Goal: Task Accomplishment & Management: Manage account settings

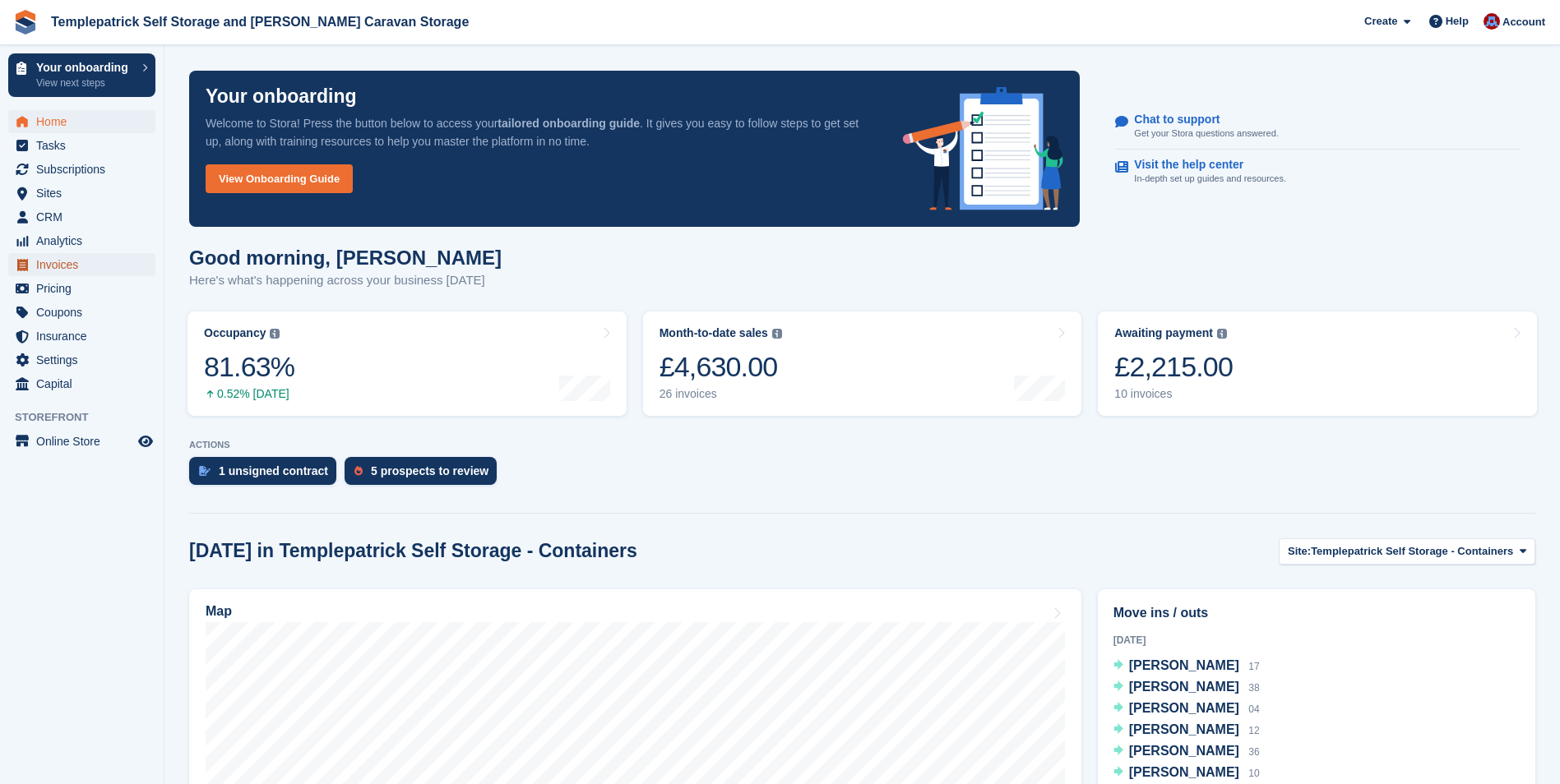
click at [58, 269] on span "Invoices" at bounding box center [85, 264] width 99 height 23
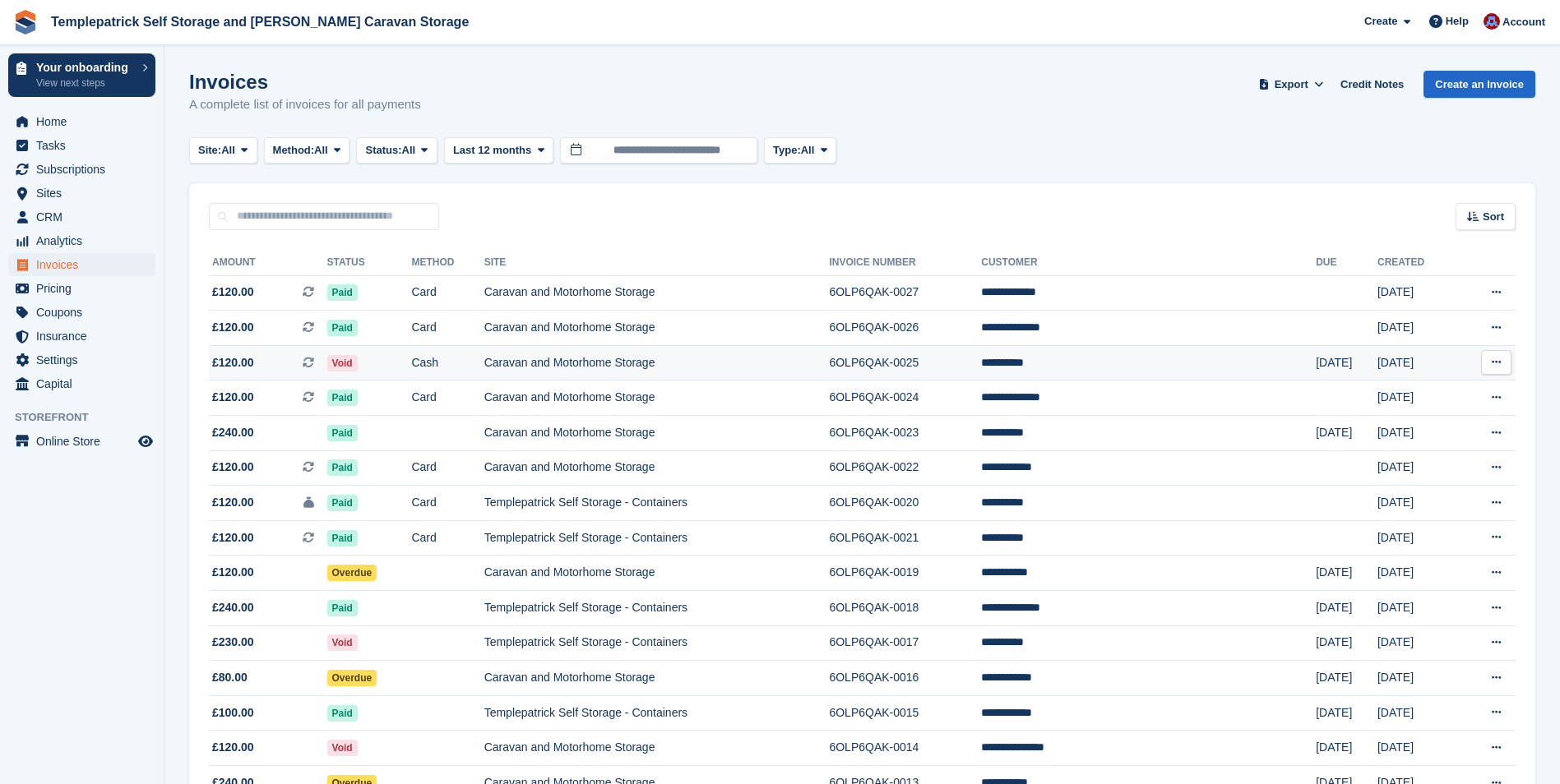
click at [1495, 362] on icon at bounding box center [1496, 361] width 9 height 10
click at [1426, 457] on p "View Customer" at bounding box center [1432, 456] width 143 height 22
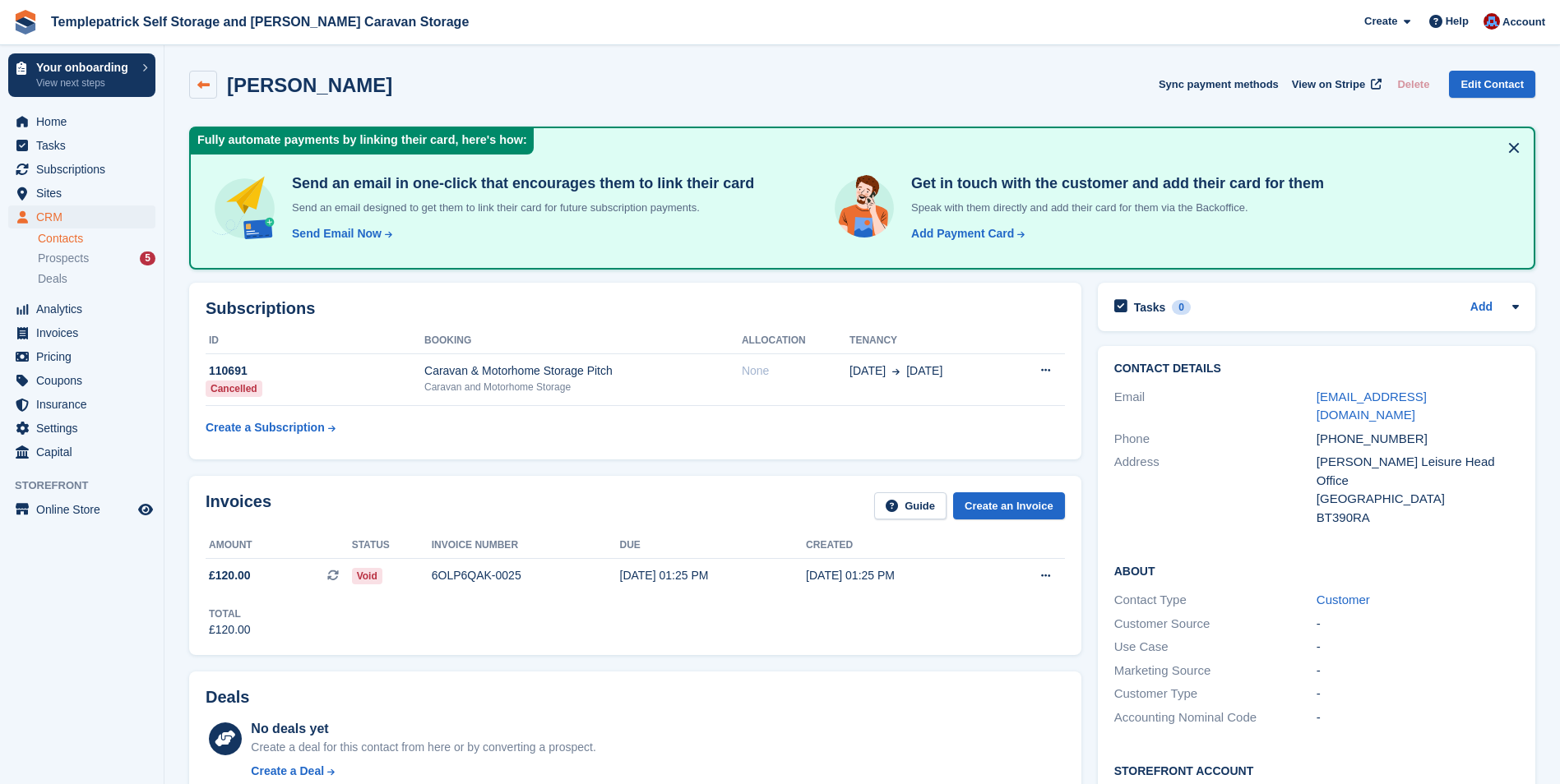
click at [206, 80] on icon at bounding box center [203, 84] width 12 height 12
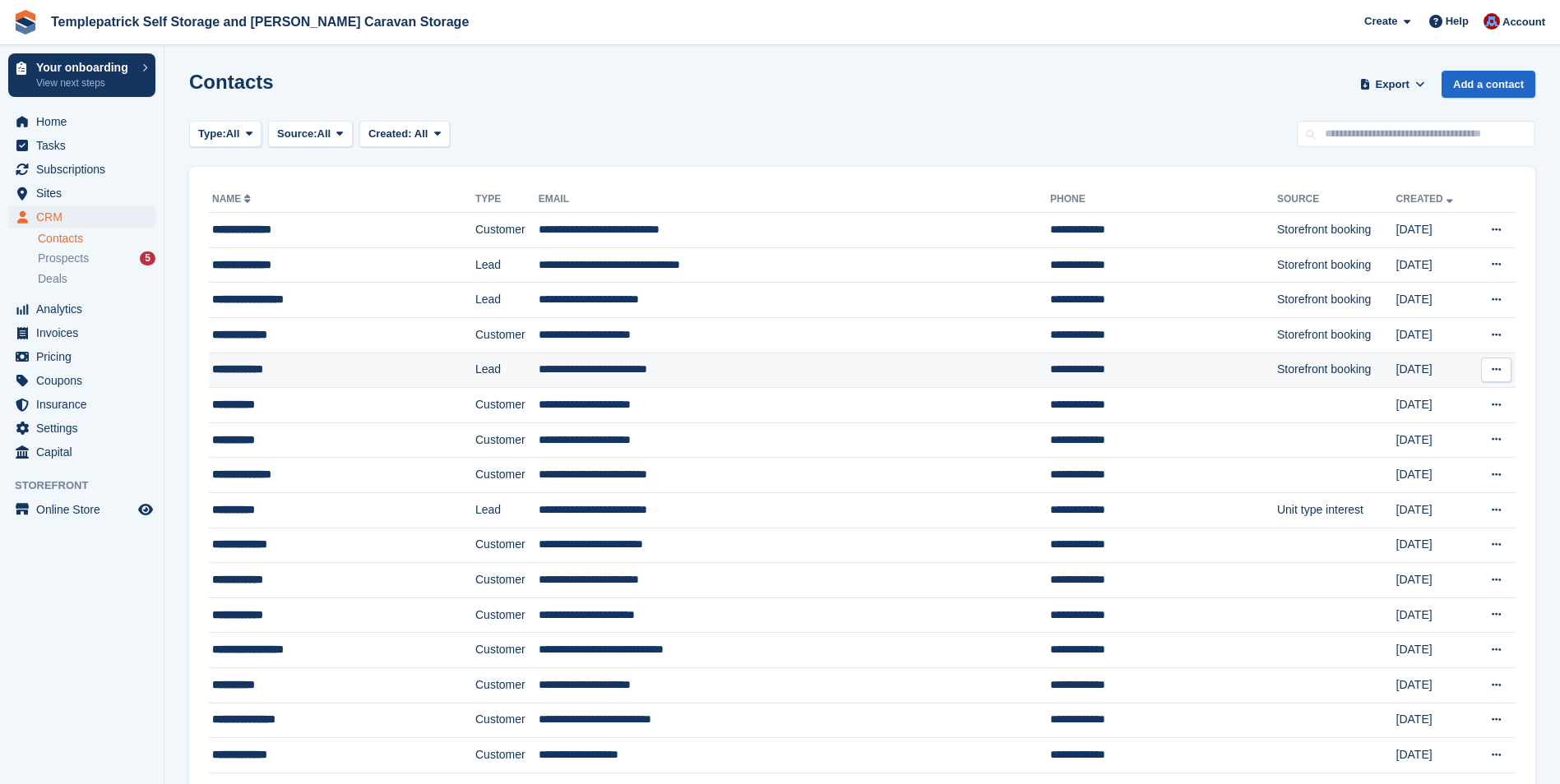
click at [1501, 367] on icon at bounding box center [1496, 369] width 9 height 10
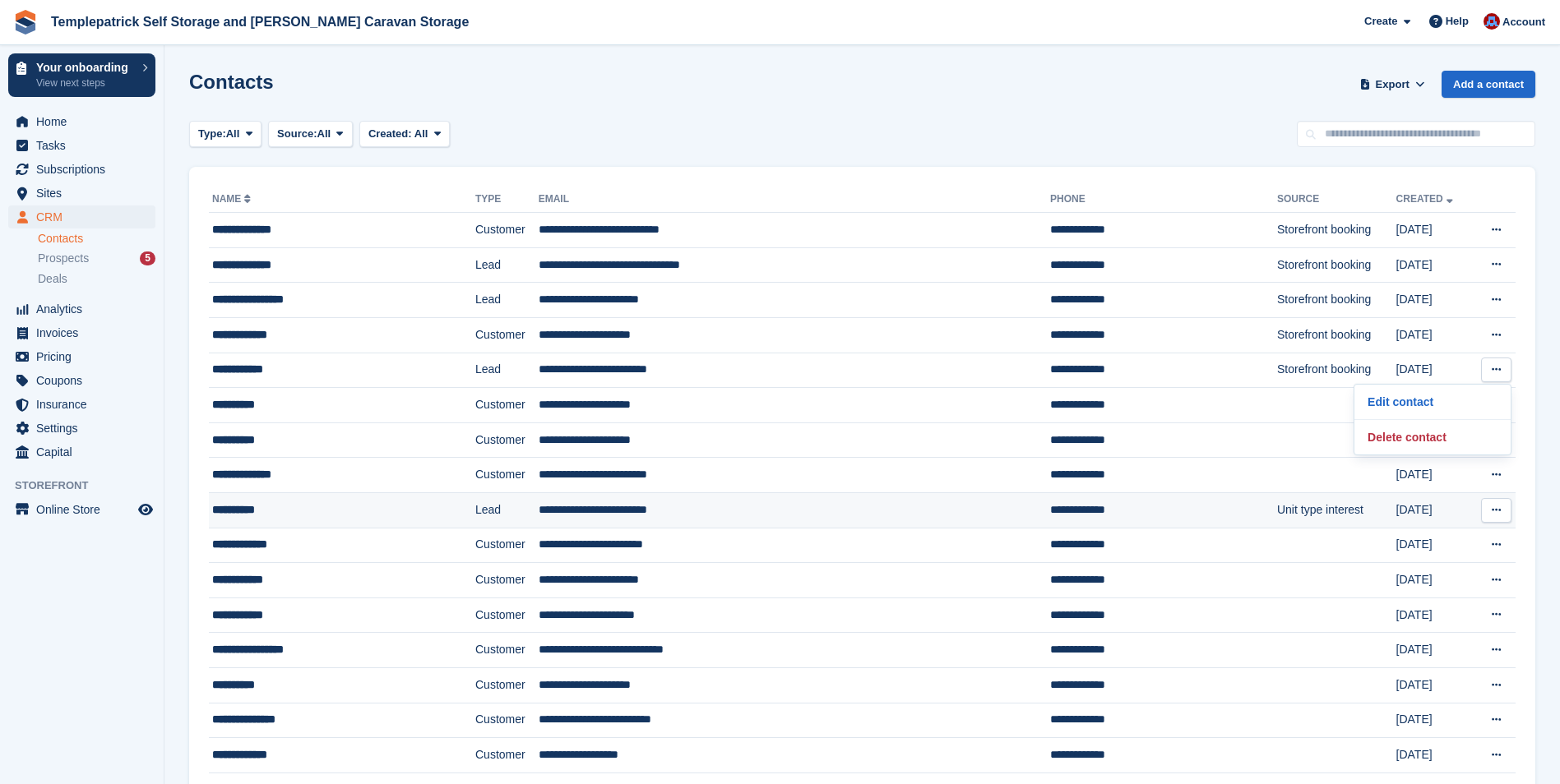
click at [1410, 496] on td "[DATE]" at bounding box center [1434, 509] width 76 height 35
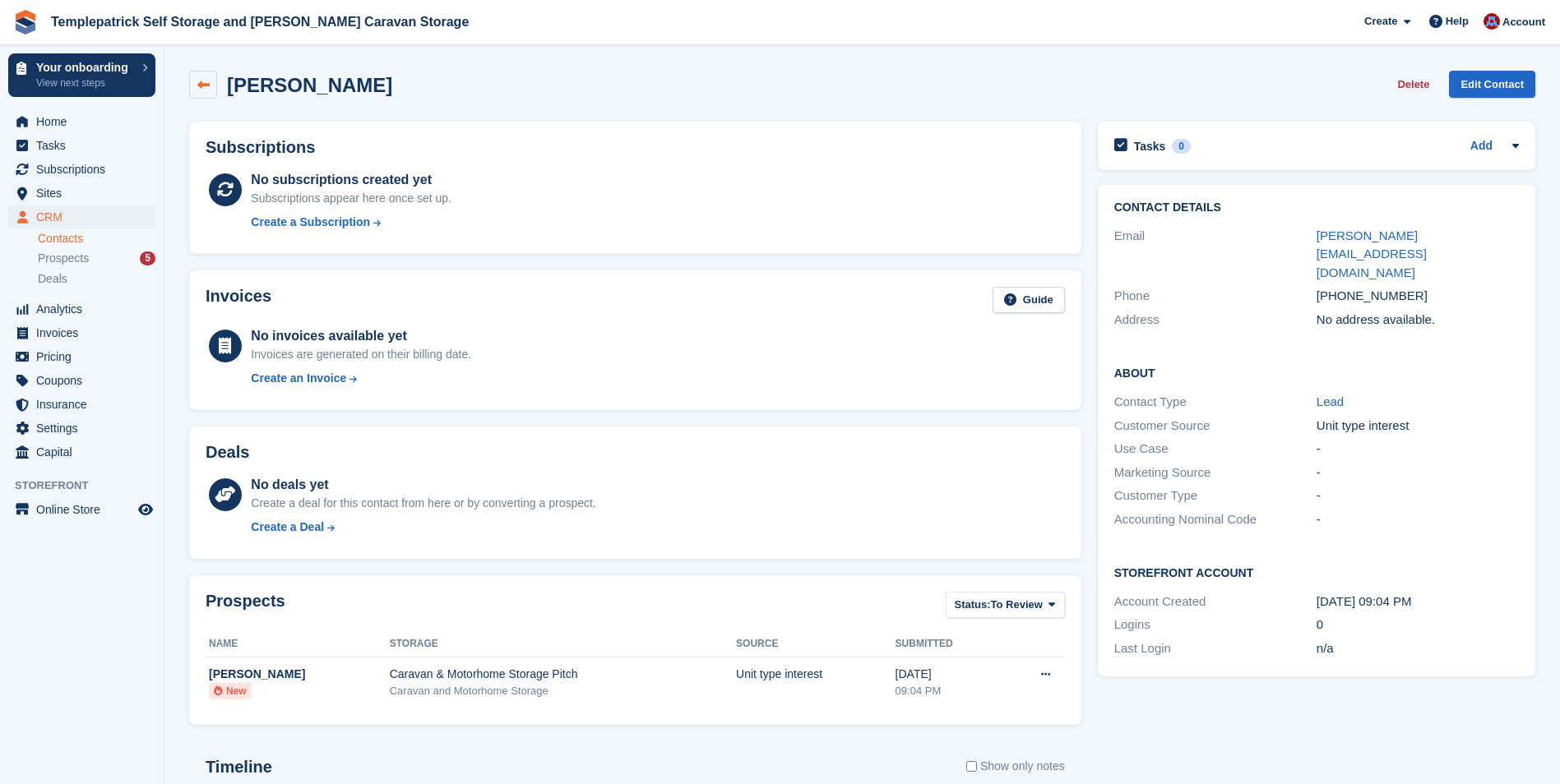
click at [201, 83] on icon at bounding box center [203, 84] width 12 height 12
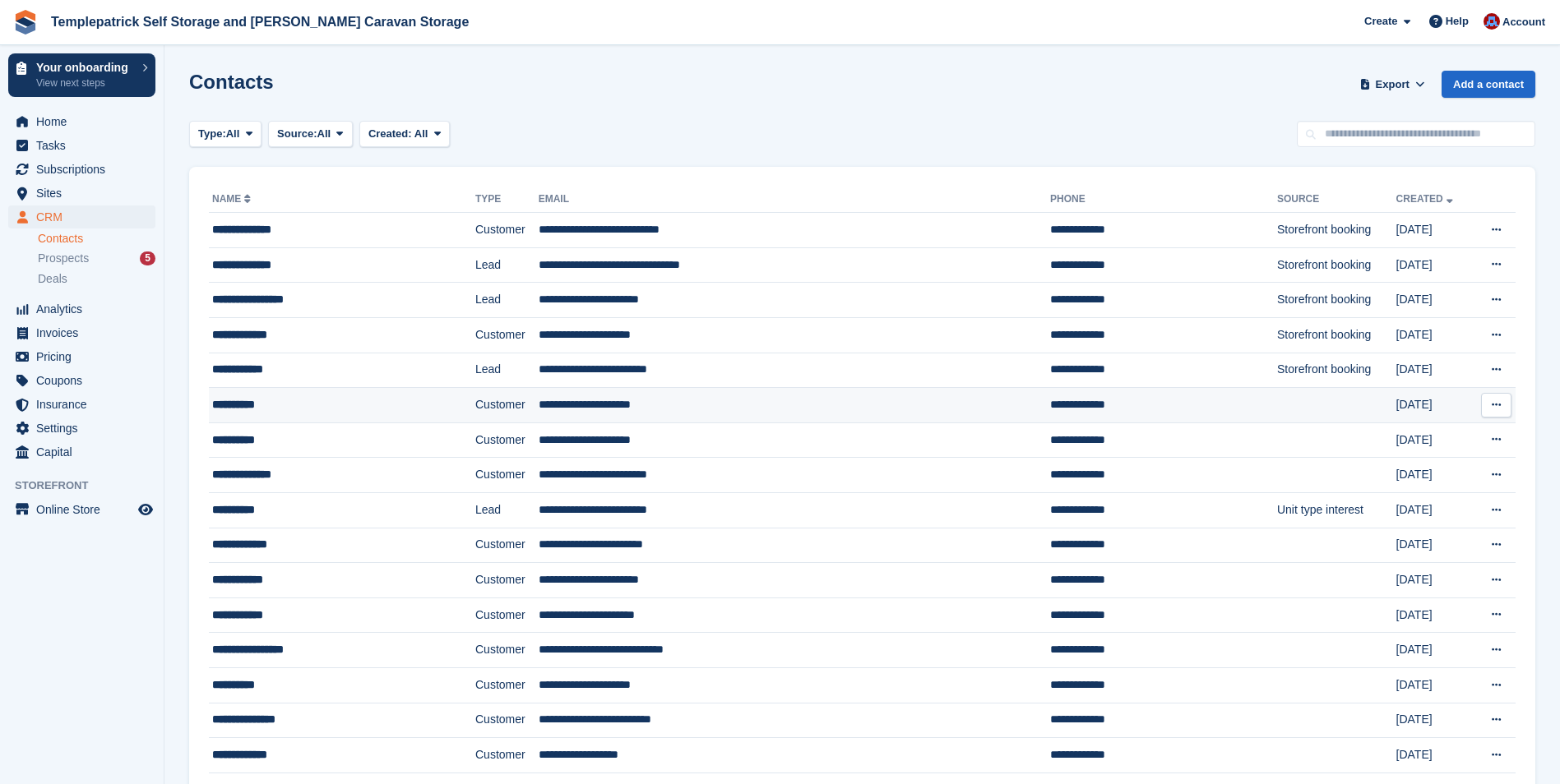
click at [1496, 408] on icon at bounding box center [1496, 404] width 9 height 10
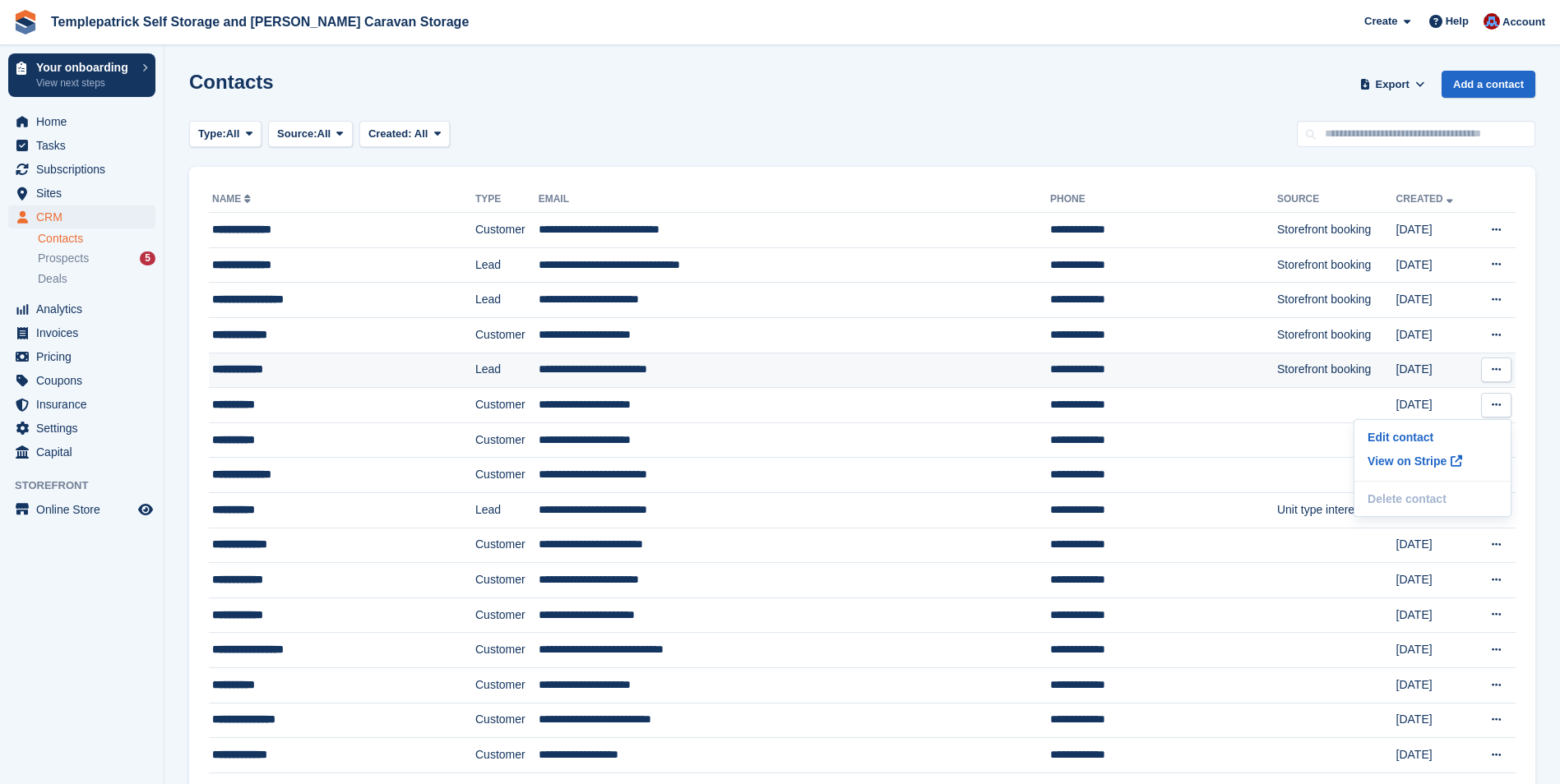
click at [1472, 365] on td "Edit contact Delete contact" at bounding box center [1494, 370] width 44 height 35
click at [1489, 364] on button at bounding box center [1496, 370] width 30 height 25
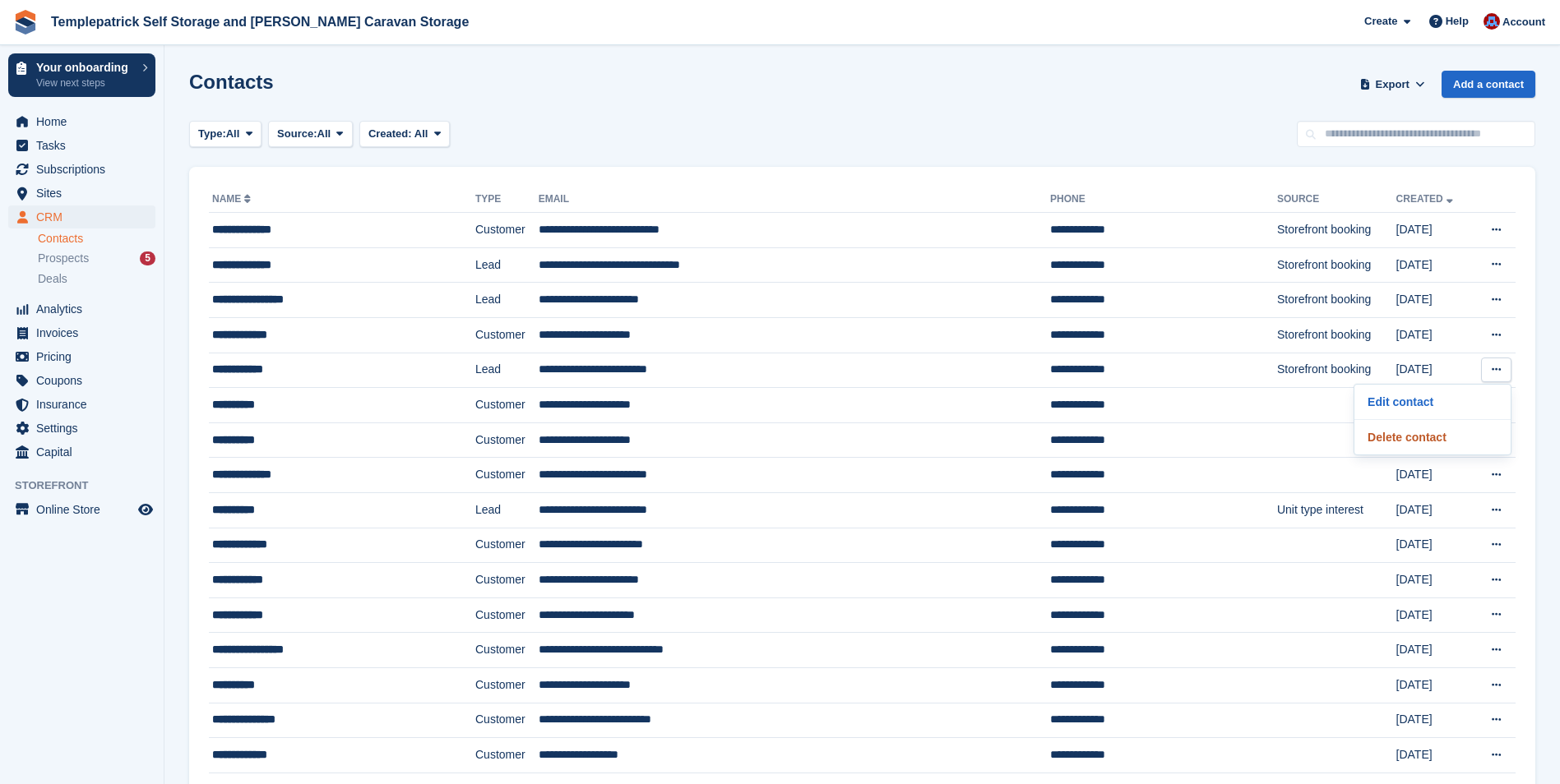
drag, startPoint x: 1422, startPoint y: 436, endPoint x: 878, endPoint y: 82, distance: 649.0
click at [1422, 436] on p "Delete contact" at bounding box center [1432, 437] width 143 height 22
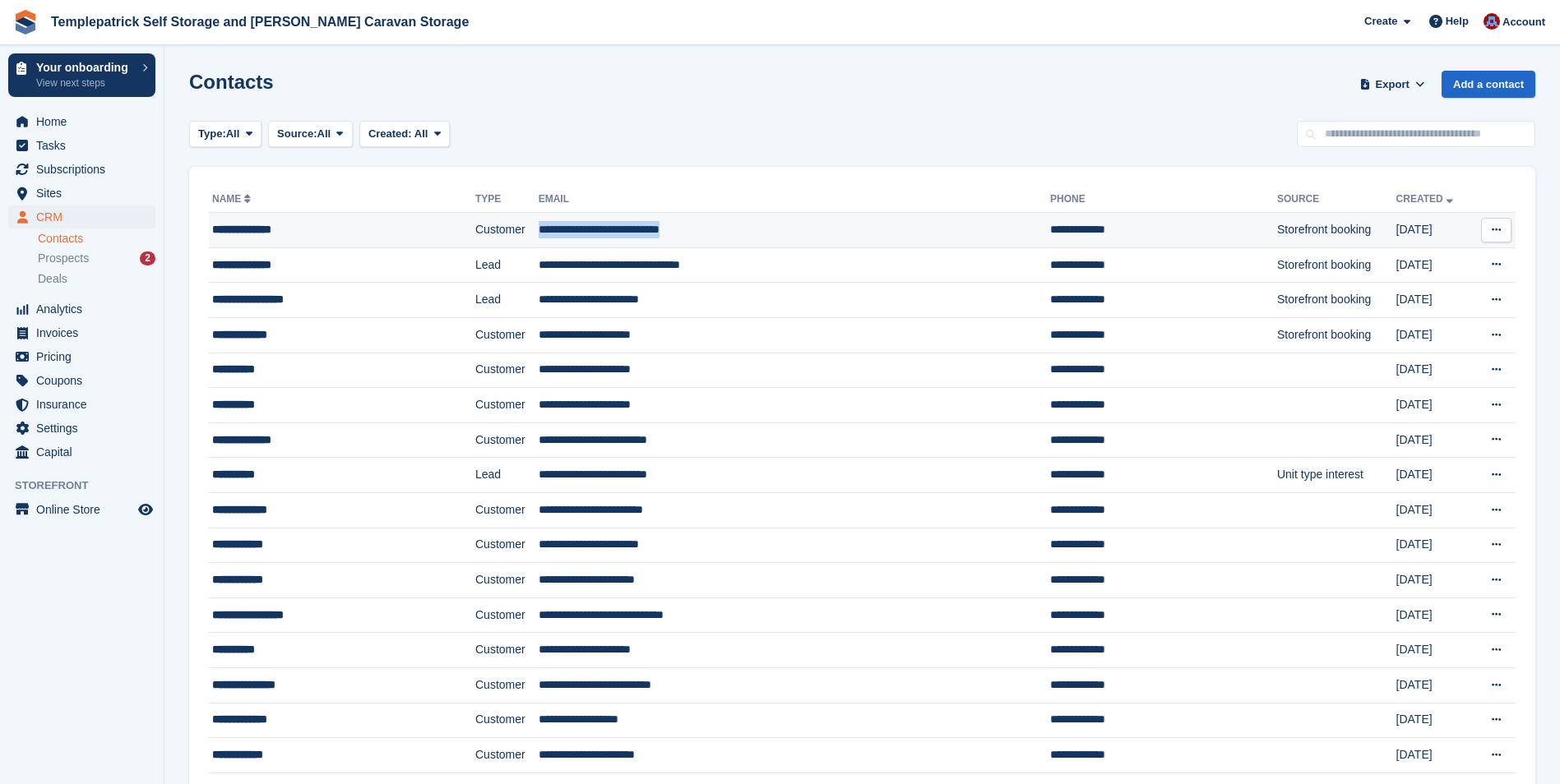
drag, startPoint x: 715, startPoint y: 226, endPoint x: 528, endPoint y: 236, distance: 187.3
click at [539, 236] on td "**********" at bounding box center [794, 230] width 511 height 35
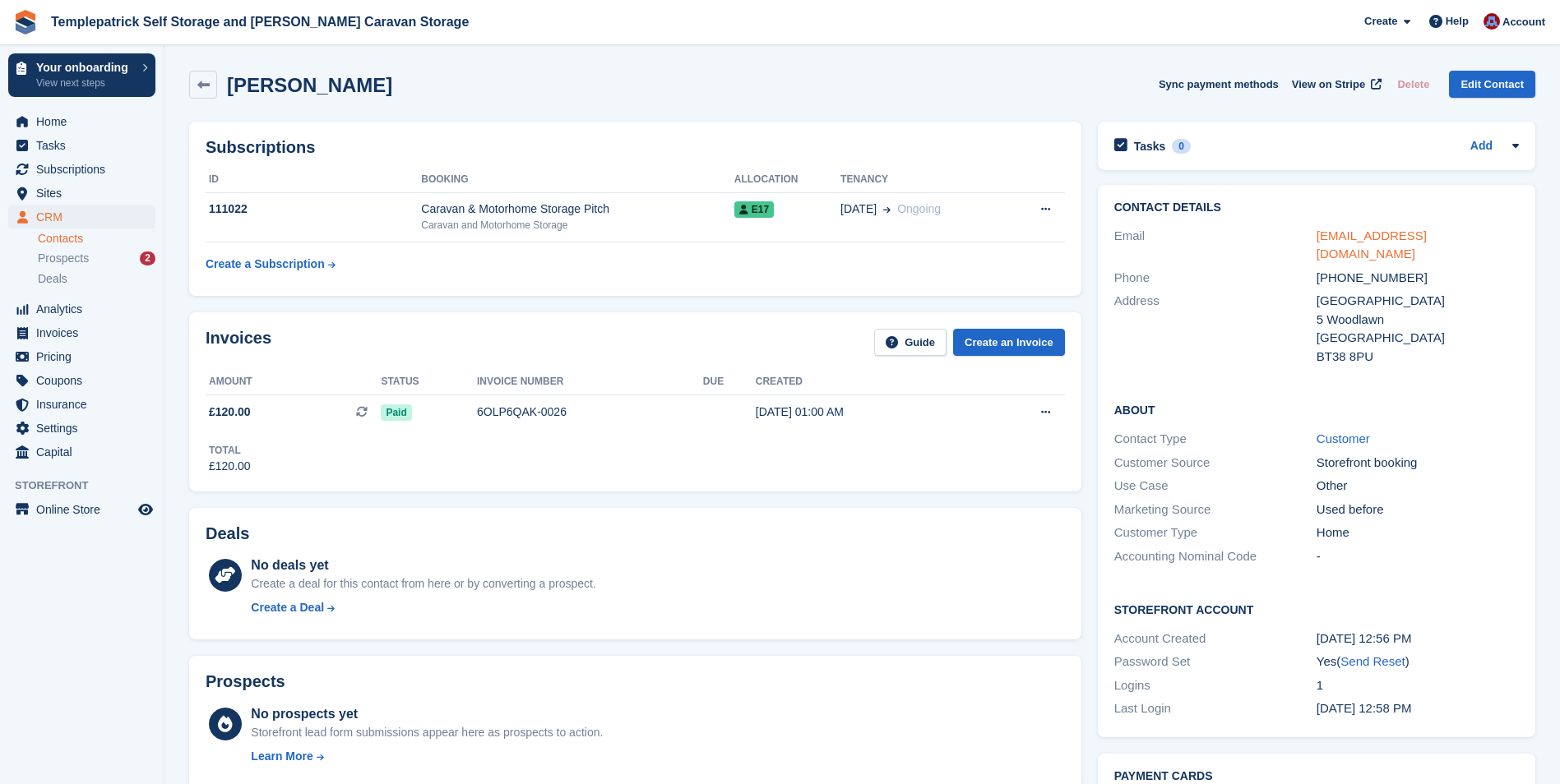
drag, startPoint x: 1514, startPoint y: 232, endPoint x: 1319, endPoint y: 238, distance: 195.1
click at [1319, 238] on div "[EMAIL_ADDRESS][DOMAIN_NAME]" at bounding box center [1417, 245] width 202 height 37
copy link "[EMAIL_ADDRESS][DOMAIN_NAME]"
copy link "carolinelmorrison@outlook.com"
click at [199, 85] on icon at bounding box center [203, 84] width 12 height 12
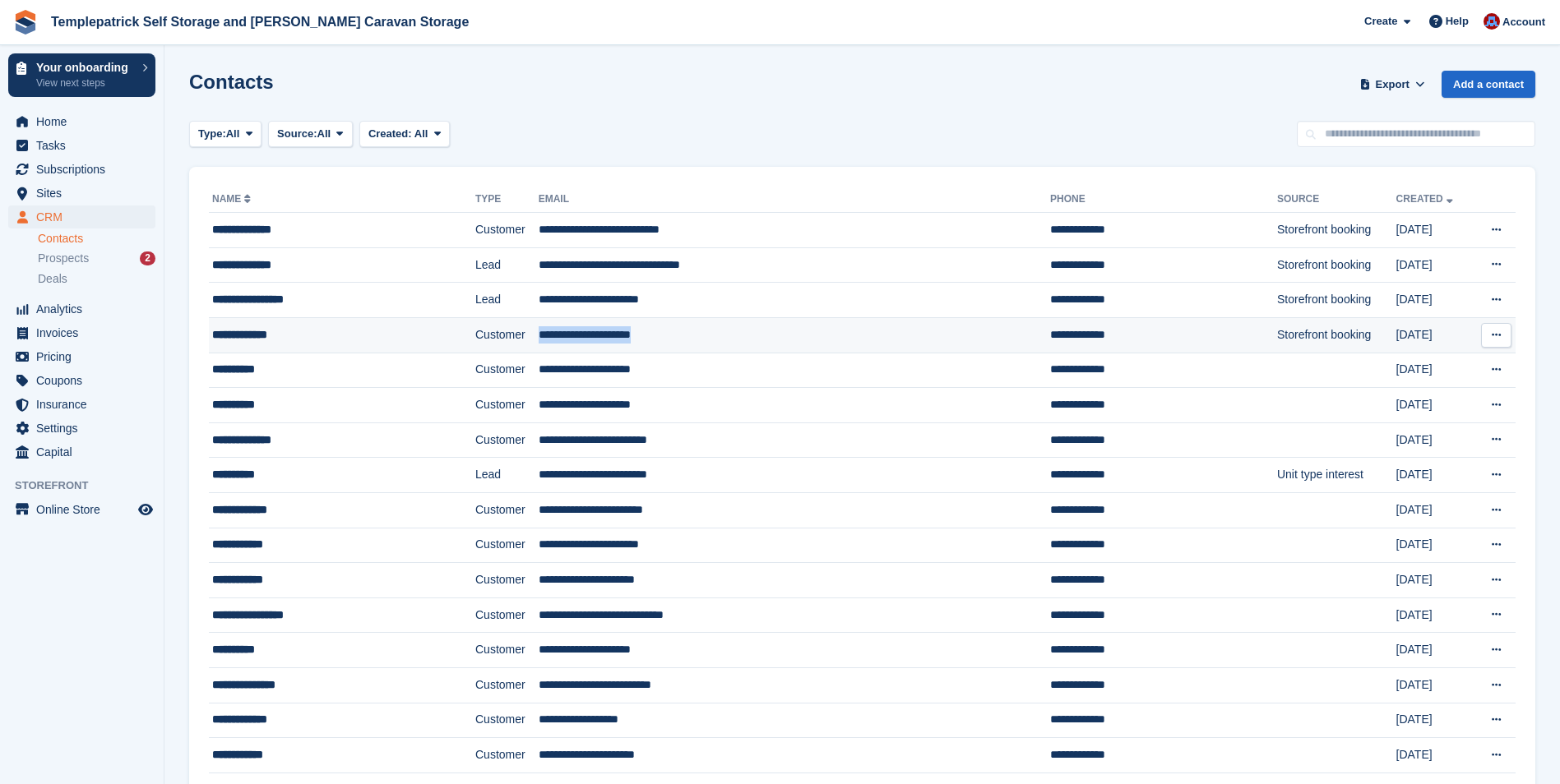
drag, startPoint x: 680, startPoint y: 338, endPoint x: 525, endPoint y: 345, distance: 155.2
click at [525, 345] on tr "**********" at bounding box center [862, 335] width 1307 height 35
copy tr "**********"
click at [52, 216] on span "CRM" at bounding box center [85, 217] width 99 height 23
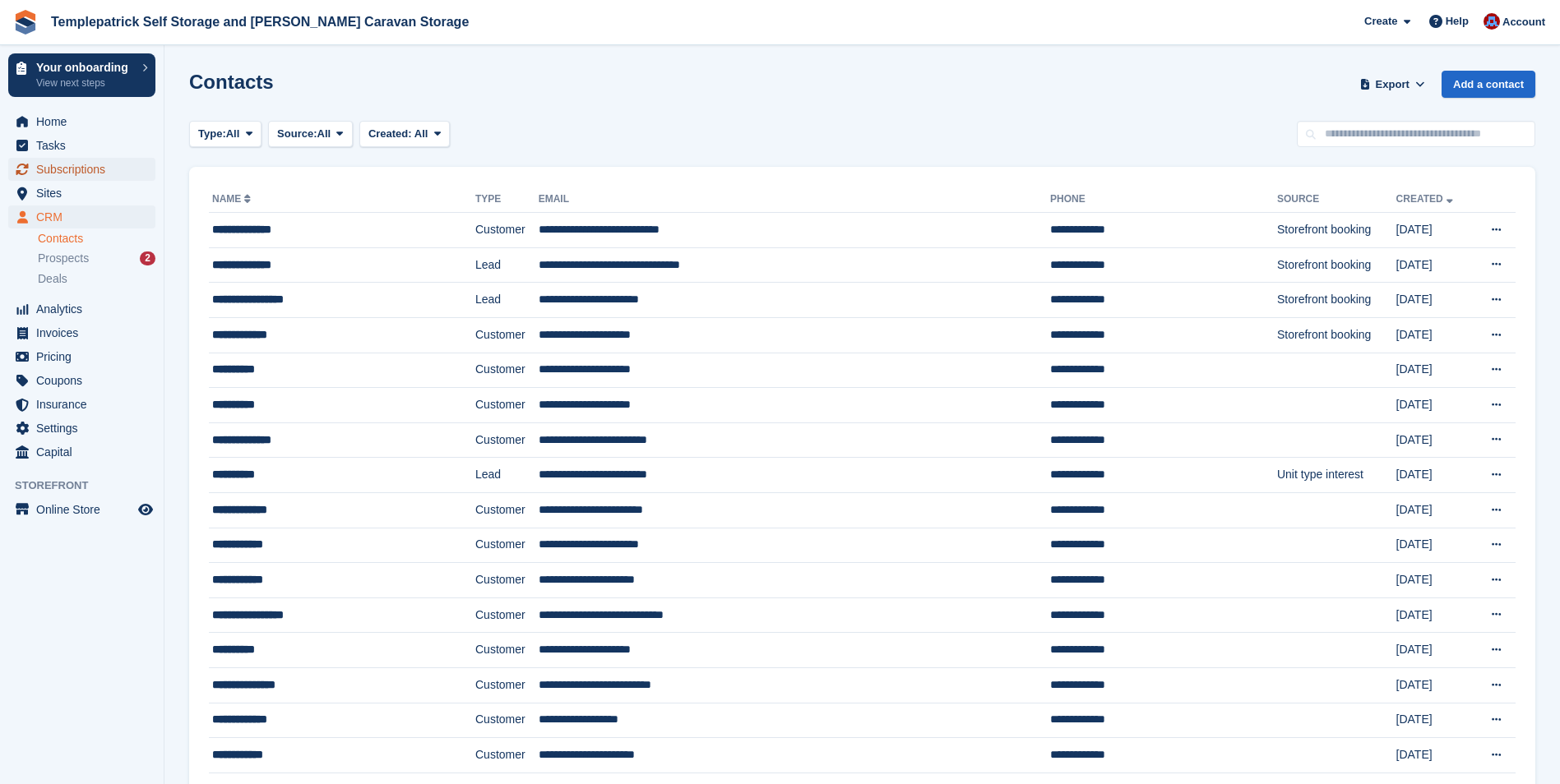
click at [72, 175] on span "Subscriptions" at bounding box center [85, 169] width 99 height 23
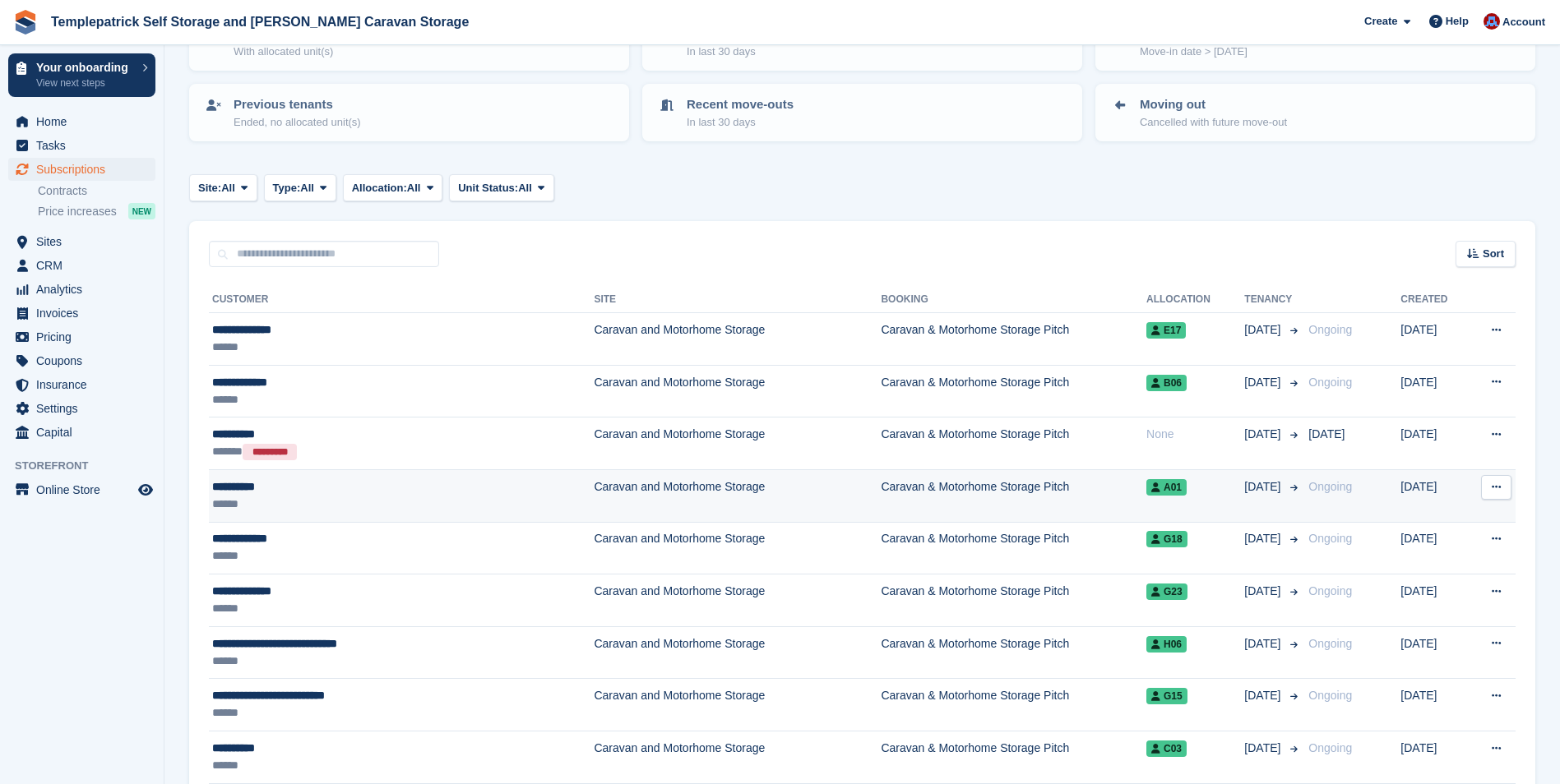
scroll to position [164, 0]
